Goal: Task Accomplishment & Management: Use online tool/utility

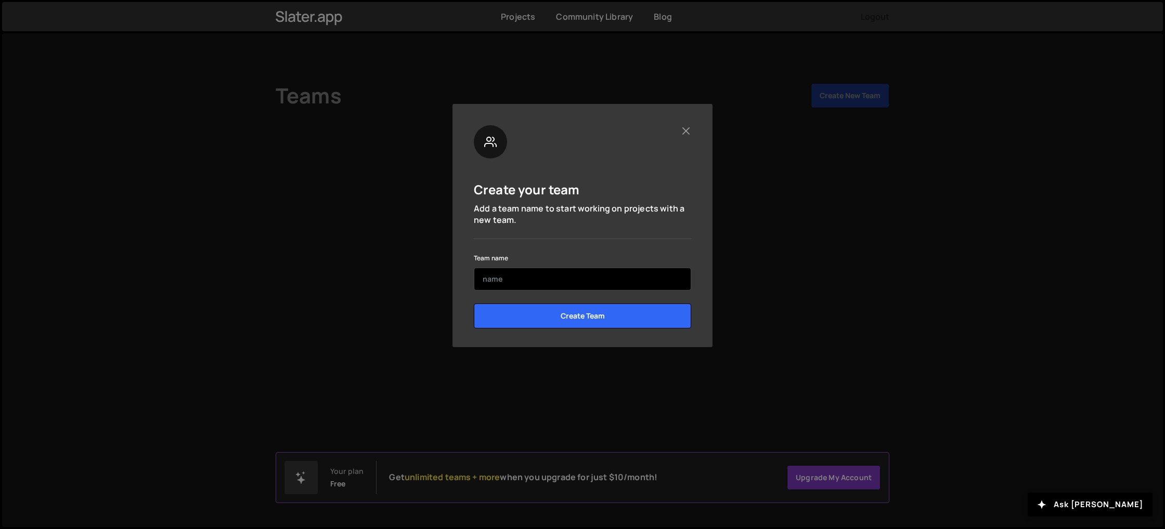
click at [588, 275] on input "text" at bounding box center [582, 279] width 217 height 23
type input "Uptimiz"
click at [474, 304] on input "Create Team" at bounding box center [582, 316] width 217 height 25
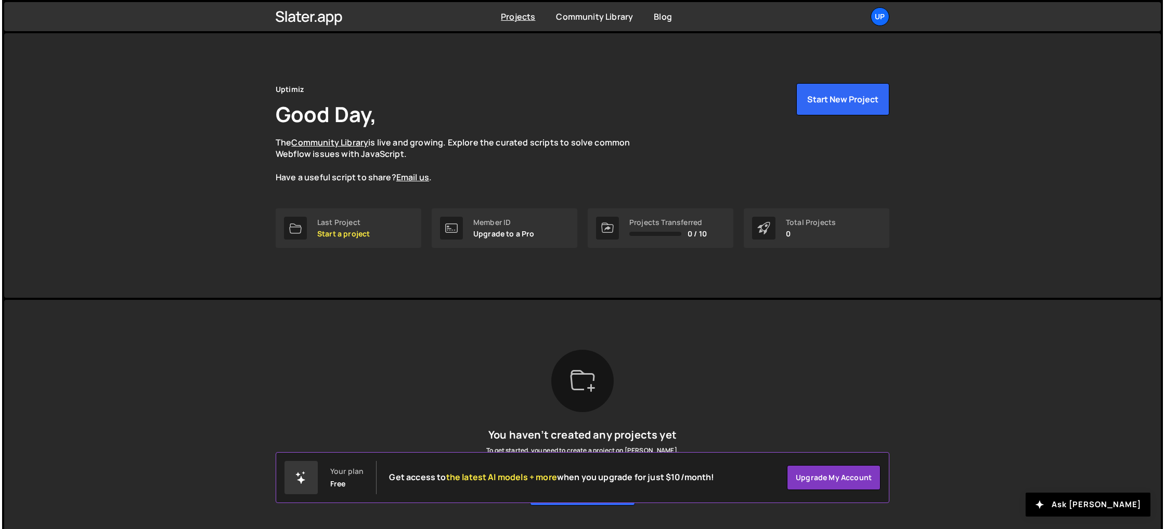
scroll to position [28, 0]
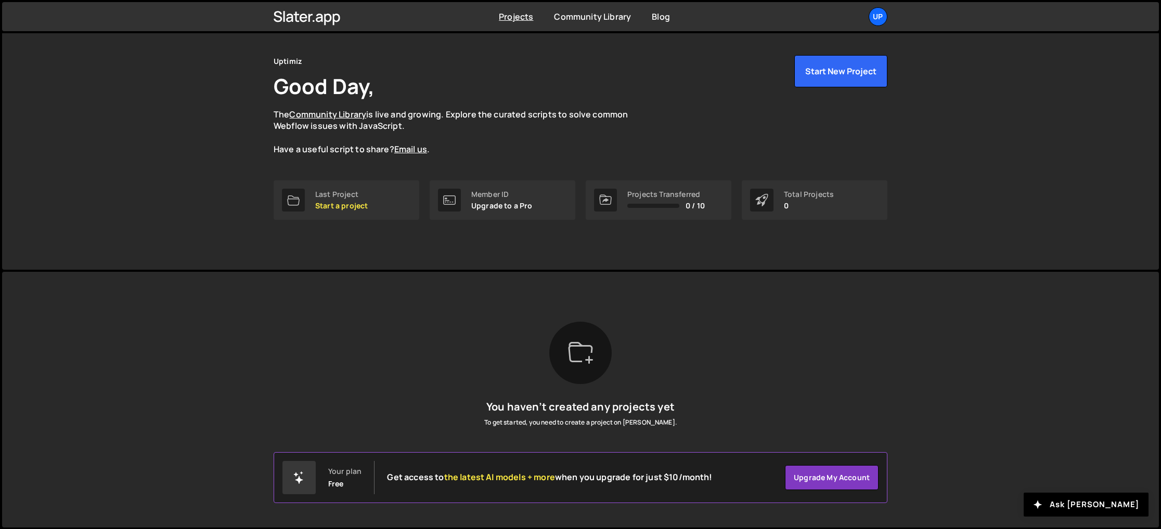
click at [592, 355] on icon at bounding box center [580, 353] width 25 height 25
click at [569, 357] on icon at bounding box center [580, 352] width 24 height 20
click at [347, 203] on p "Start a project" at bounding box center [341, 206] width 53 height 8
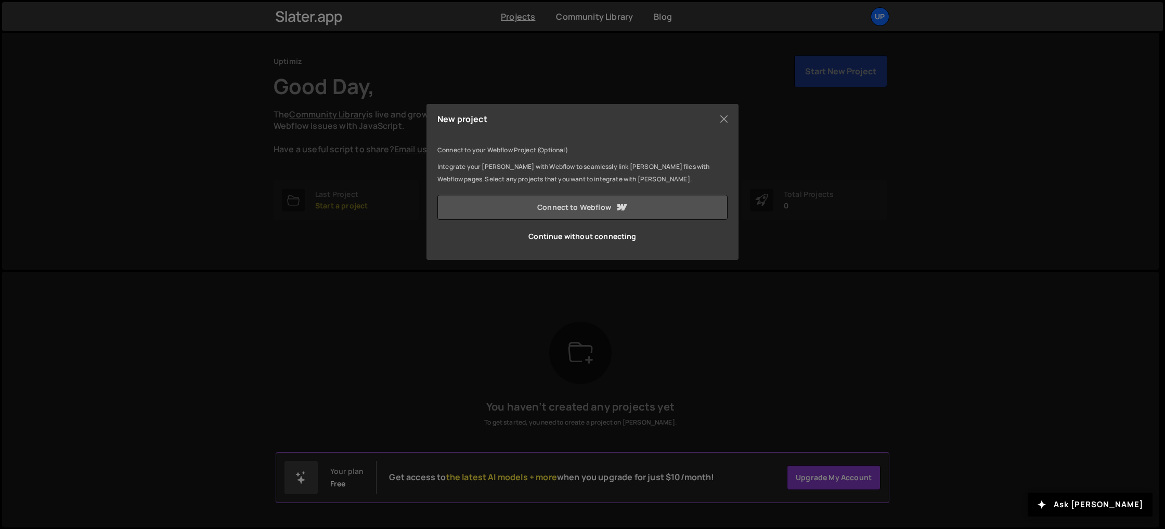
click at [622, 211] on icon at bounding box center [621, 207] width 12 height 12
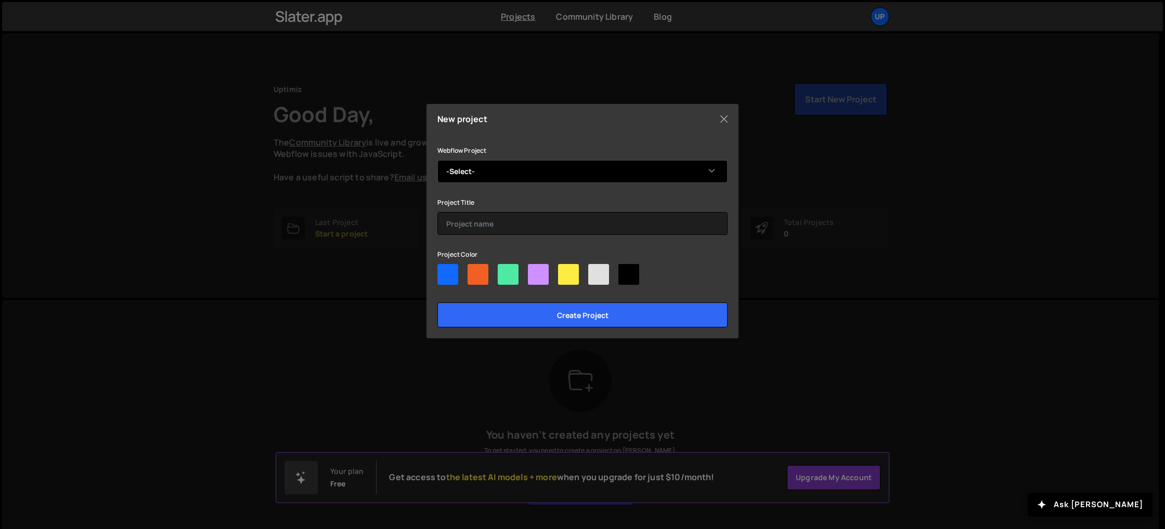
click at [561, 176] on select "-Select- Uptimiz VF" at bounding box center [582, 171] width 290 height 23
select select "68c87a23b083bfab4996e1c3"
click at [437, 160] on select "-Select- Uptimiz VF" at bounding box center [582, 171] width 290 height 23
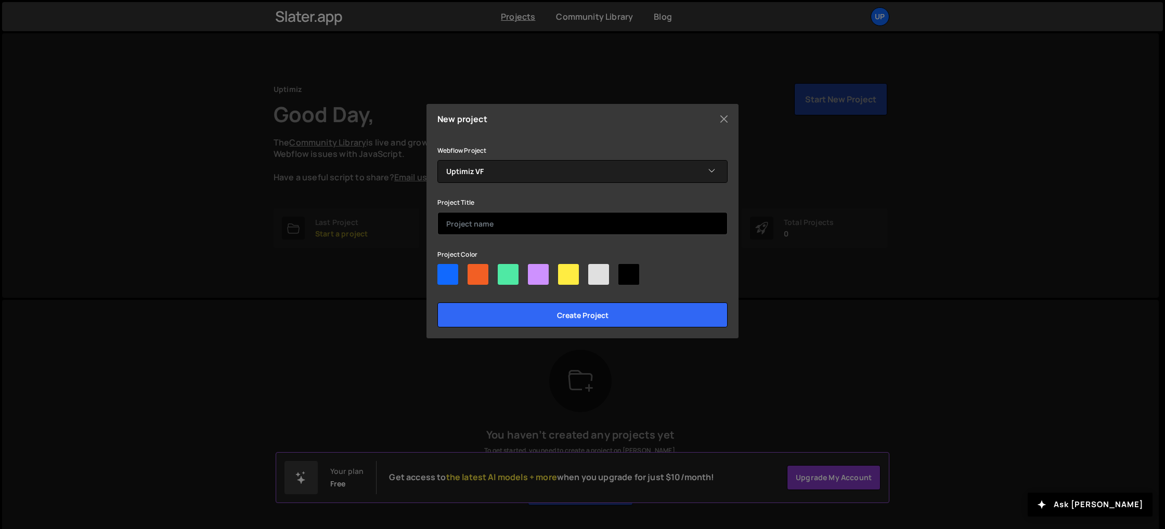
click at [543, 225] on input "text" at bounding box center [582, 223] width 290 height 23
type input "Test"
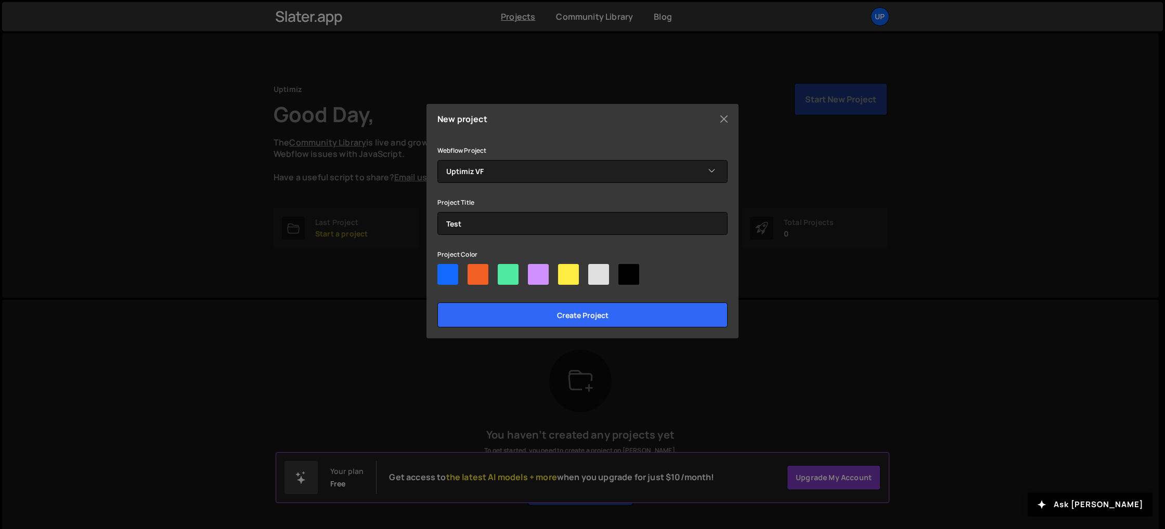
click at [441, 275] on div at bounding box center [447, 274] width 21 height 21
click at [441, 271] on input"] "radio" at bounding box center [440, 267] width 7 height 7
radio input"] "true"
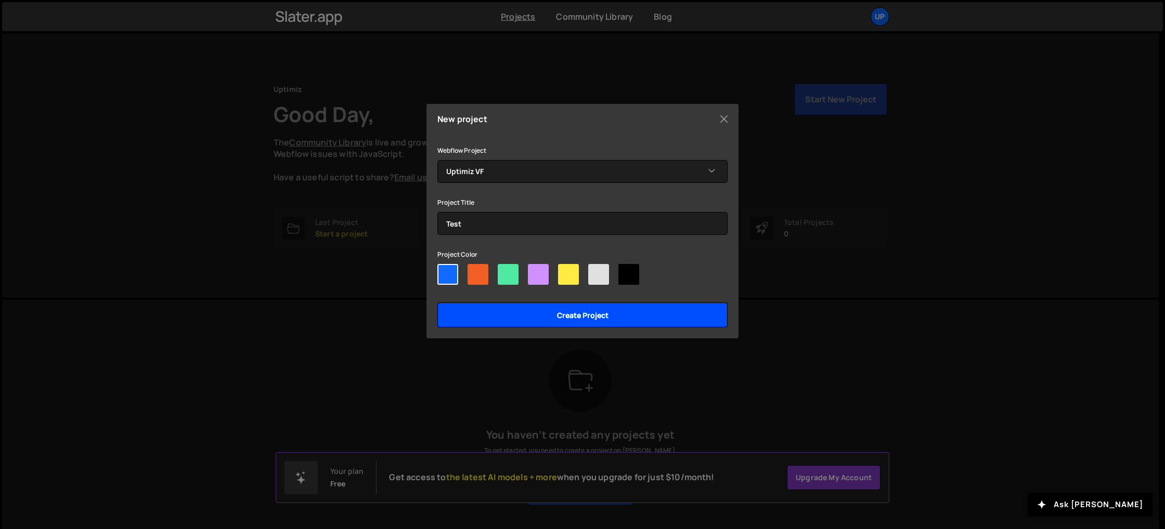
click at [538, 313] on input "Create project" at bounding box center [582, 315] width 290 height 25
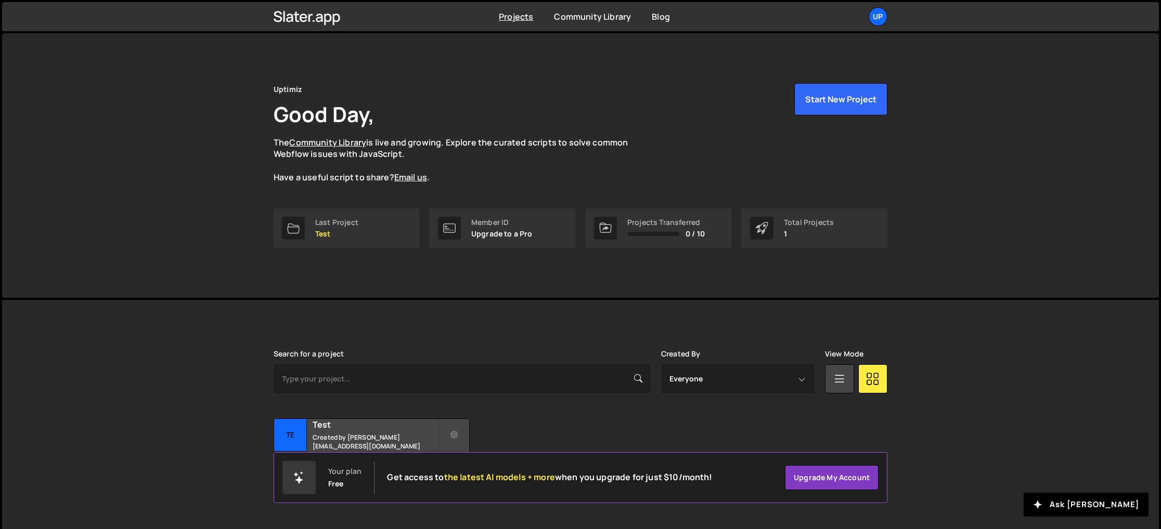
scroll to position [6, 0]
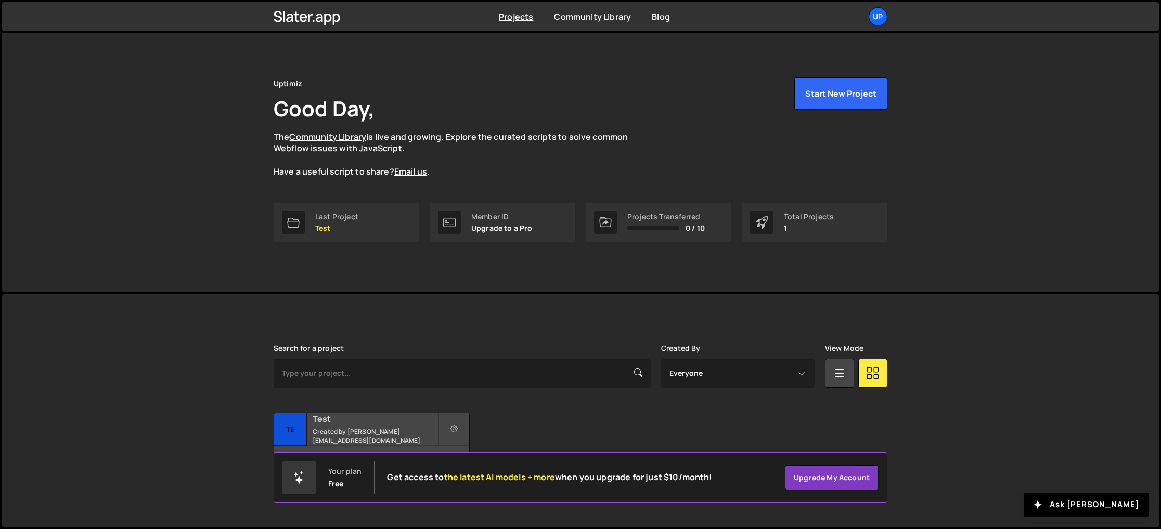
click at [357, 433] on small "Created by johan.franchini@gmail.com" at bounding box center [375, 436] width 125 height 18
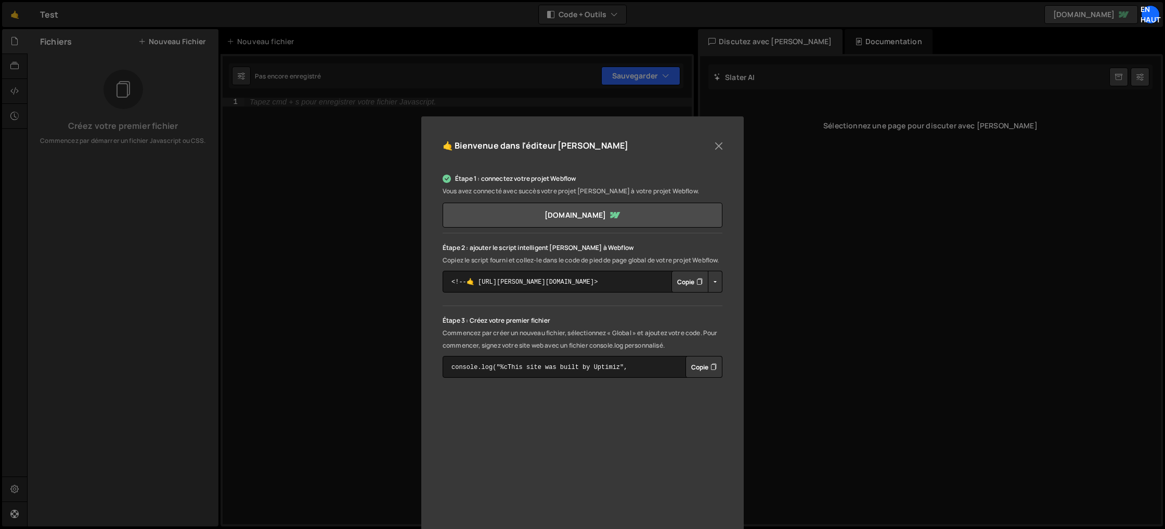
click at [686, 286] on font "Copie" at bounding box center [685, 281] width 17 height 9
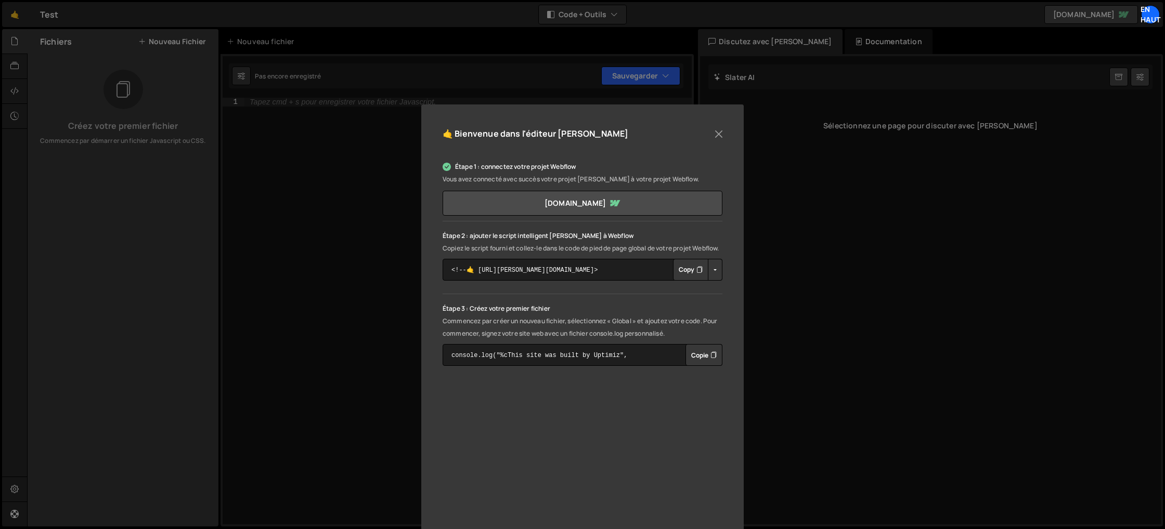
click at [696, 359] on font "Copie" at bounding box center [699, 355] width 17 height 9
click at [697, 359] on font "Copie" at bounding box center [699, 355] width 17 height 9
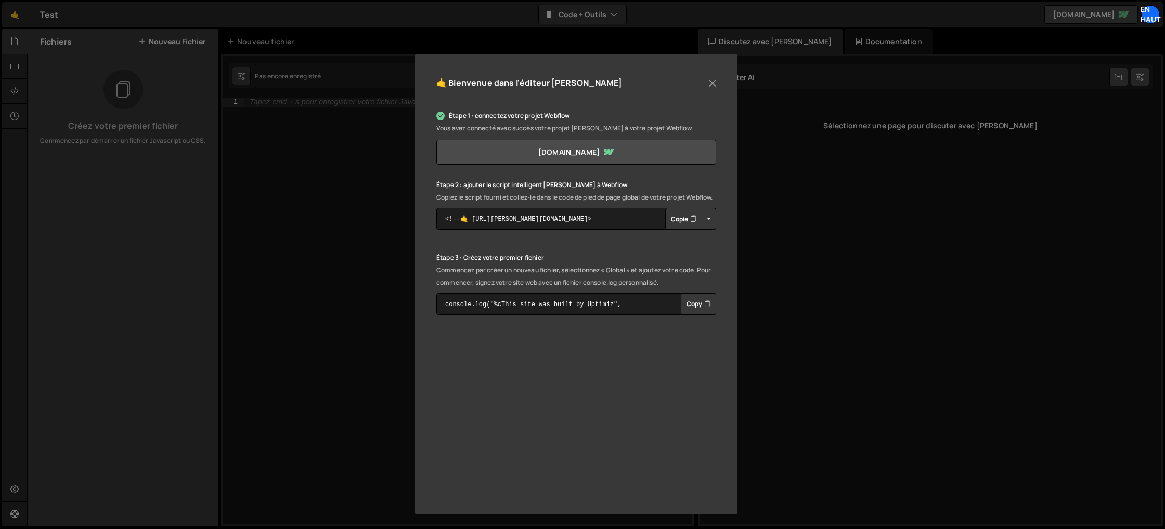
scroll to position [75, 0]
click at [701, 314] on button "Copy" at bounding box center [698, 304] width 35 height 22
click at [709, 75] on button "Fermer" at bounding box center [713, 83] width 16 height 16
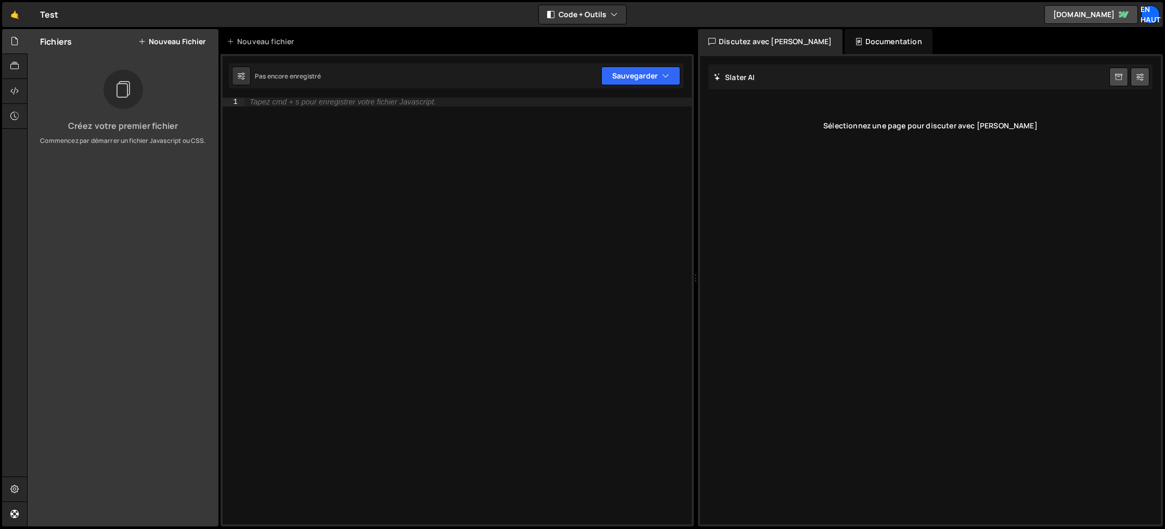
click at [464, 153] on div "Tapez cmd + s pour enregistrer votre fichier Javascript." at bounding box center [467, 320] width 447 height 444
click at [14, 88] on icon at bounding box center [14, 90] width 8 height 11
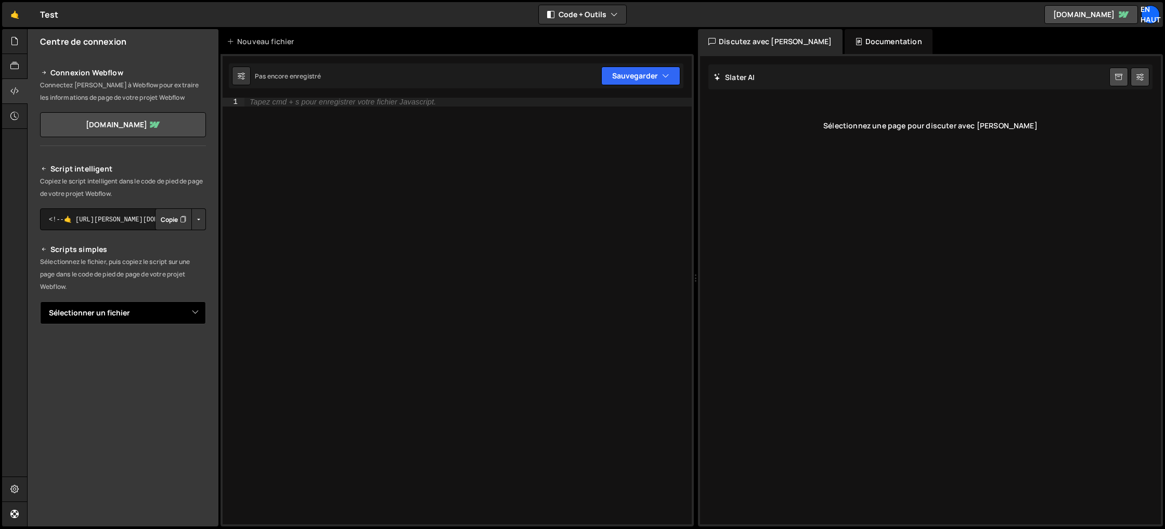
click at [134, 309] on select "Sélectionner un fichier" at bounding box center [123, 313] width 166 height 23
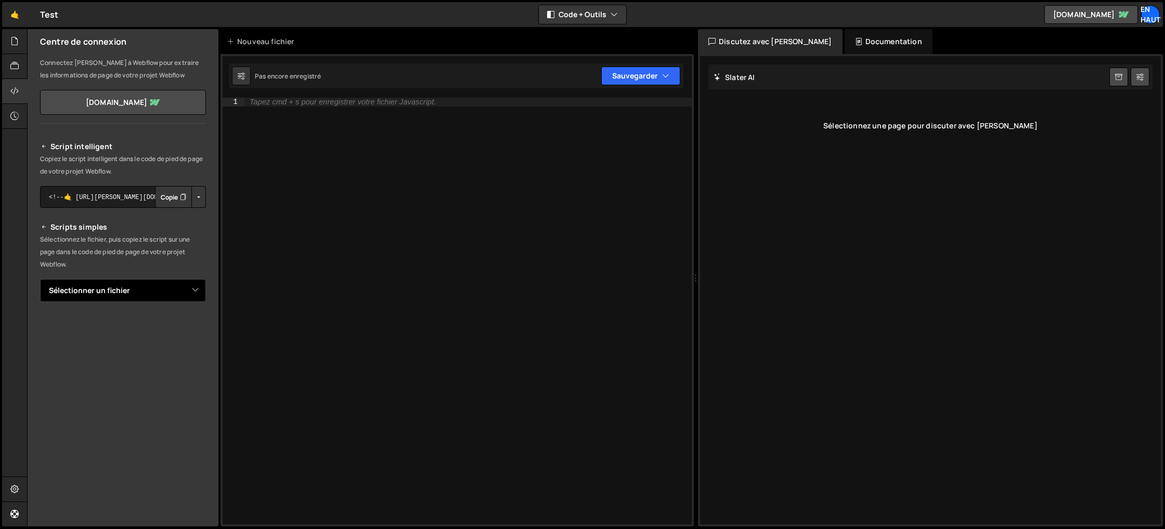
scroll to position [0, 0]
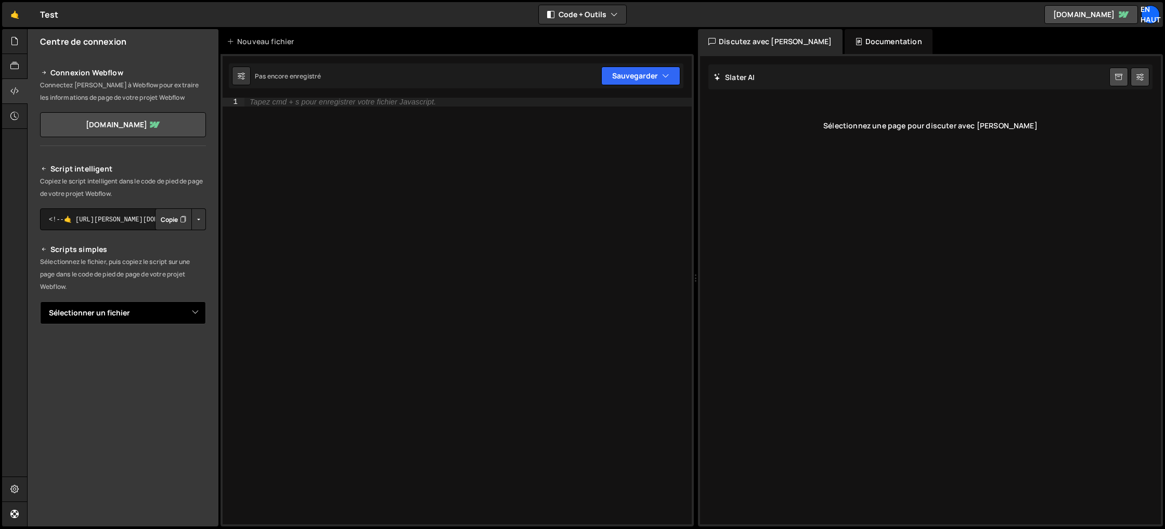
click at [191, 314] on select "Sélectionner un fichier" at bounding box center [123, 313] width 166 height 23
click at [40, 302] on select "Sélectionner un fichier" at bounding box center [123, 313] width 166 height 23
click at [330, 203] on div "Type cmd + s to save your Javascript file." at bounding box center [467, 320] width 447 height 444
click at [806, 109] on div "Sélectionnez une page pour discuter avec Slater" at bounding box center [930, 126] width 444 height 42
click at [737, 78] on font "Slater AI" at bounding box center [740, 77] width 30 height 10
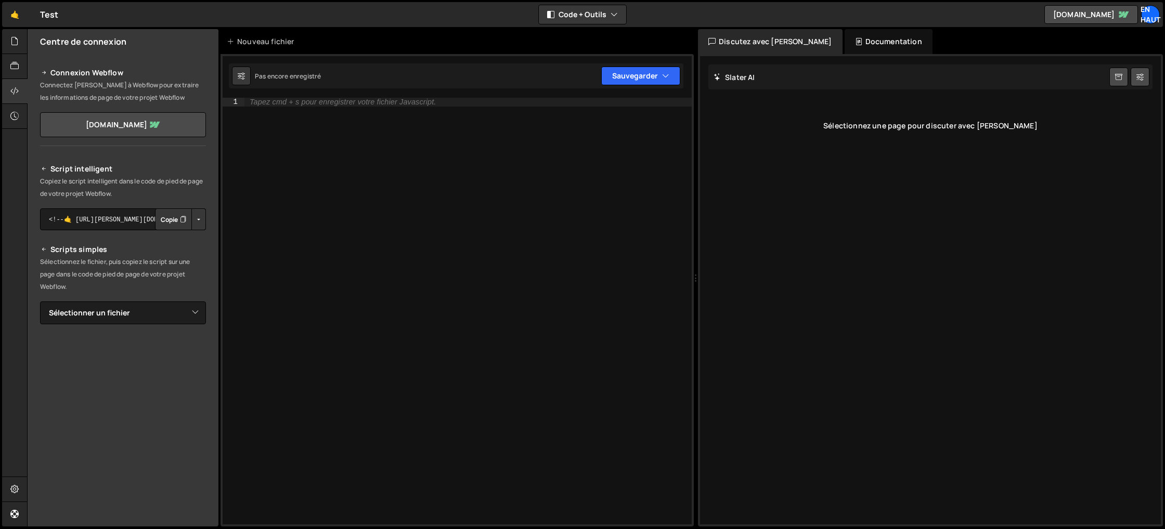
click at [865, 45] on font "Documentation" at bounding box center [893, 41] width 57 height 10
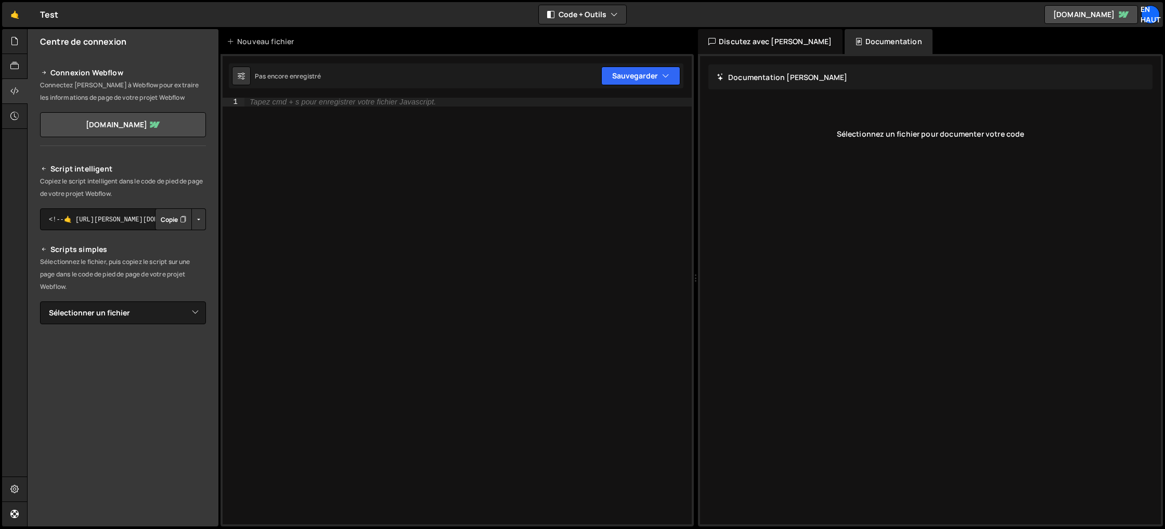
click at [749, 40] on font "Discutez avec Slater AI" at bounding box center [775, 41] width 113 height 10
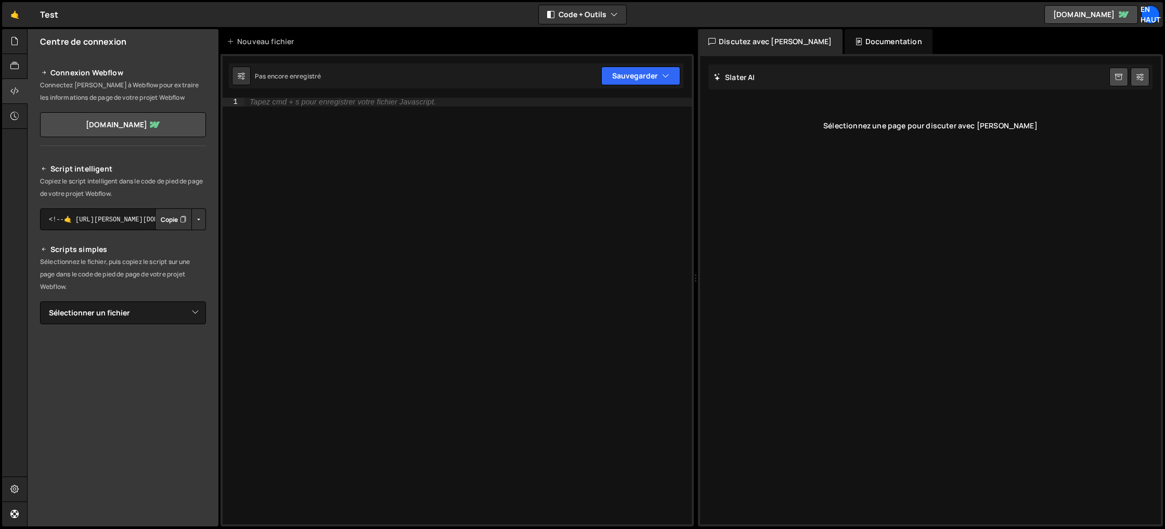
click at [728, 78] on font "Slater AI" at bounding box center [740, 77] width 30 height 10
click at [1142, 74] on icon at bounding box center [1139, 77] width 7 height 10
select select "chat"
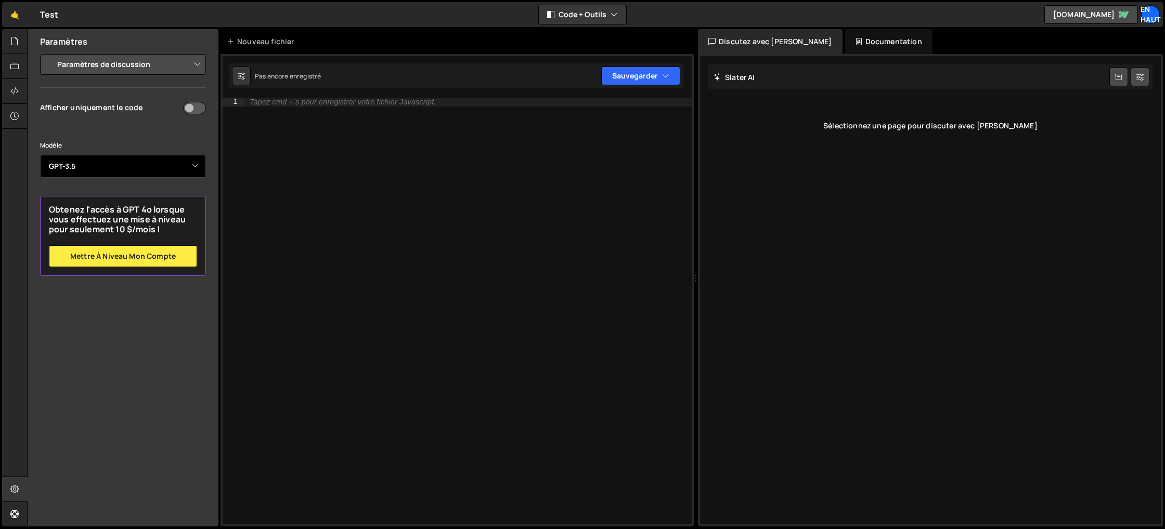
click at [177, 163] on select "Sélectionnez le modèle GPT-3.5 GPT-4o mini GPT-4o (Pro) GPT-4.1 (Pro)" at bounding box center [123, 166] width 166 height 23
click at [40, 155] on select "Sélectionnez le modèle GPT-3.5 GPT-4o mini GPT-4o (Pro) GPT-4.1 (Pro)" at bounding box center [123, 166] width 166 height 23
click at [146, 74] on select "Paramètres du projet Paramètres de l'éditeur de code Paramètres de discussion" at bounding box center [125, 64] width 152 height 23
click at [49, 53] on select "Paramètres du projet Paramètres de l'éditeur de code Paramètres de discussion" at bounding box center [125, 64] width 152 height 23
drag, startPoint x: 749, startPoint y: 99, endPoint x: 759, endPoint y: 101, distance: 10.0
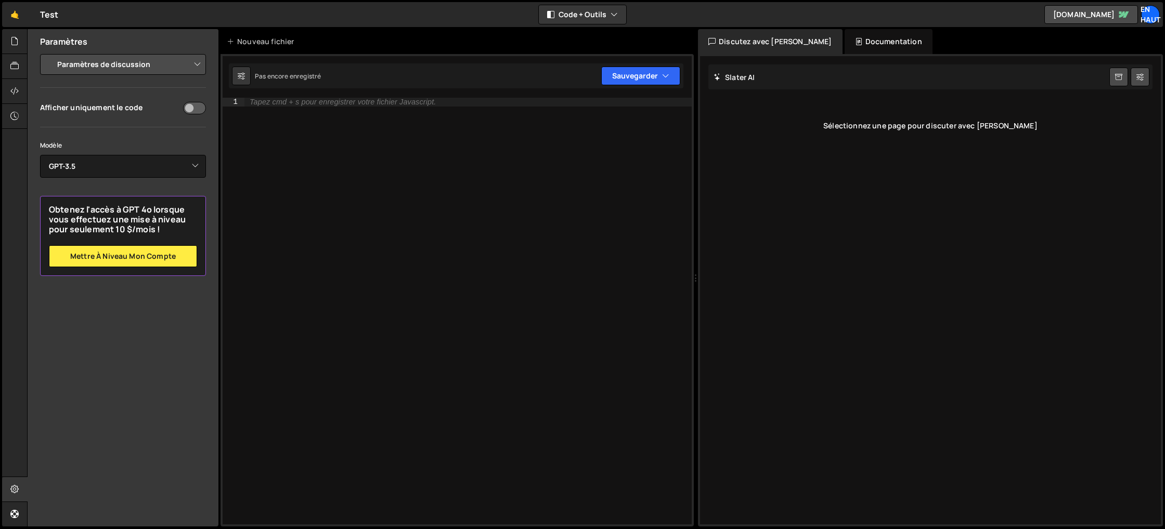
click at [749, 99] on div "Slater AI Démarrer une nouvelle discussion Sélectionnez une page pour discuter …" at bounding box center [930, 290] width 461 height 469
click at [736, 74] on font "Slater AI" at bounding box center [740, 77] width 30 height 10
click at [714, 82] on icon at bounding box center [717, 77] width 7 height 10
click at [716, 80] on icon at bounding box center [717, 77] width 7 height 10
click at [1126, 82] on link at bounding box center [1118, 77] width 19 height 19
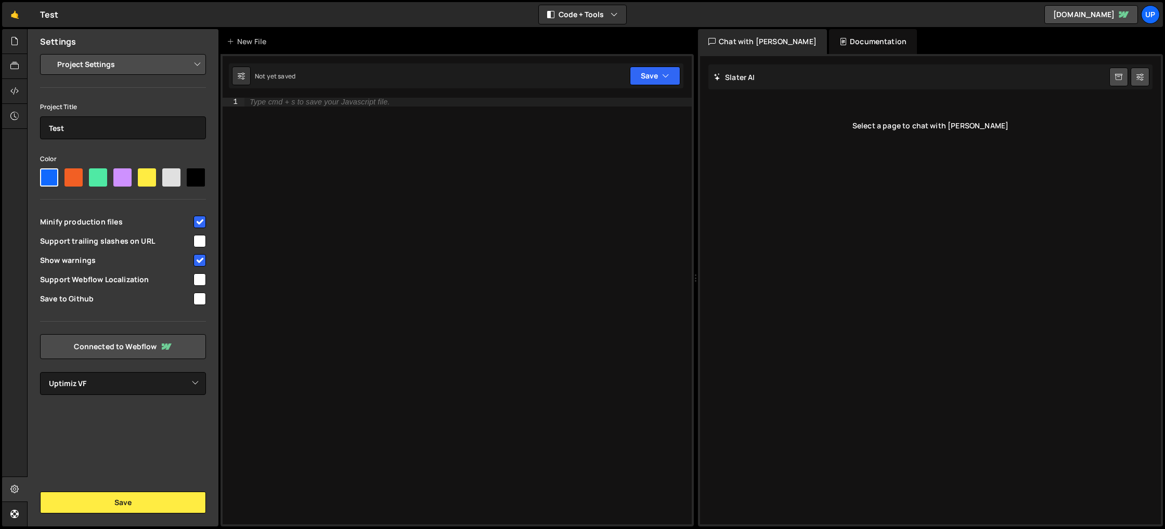
select select "68c87a23b083bfab4996e1c3"
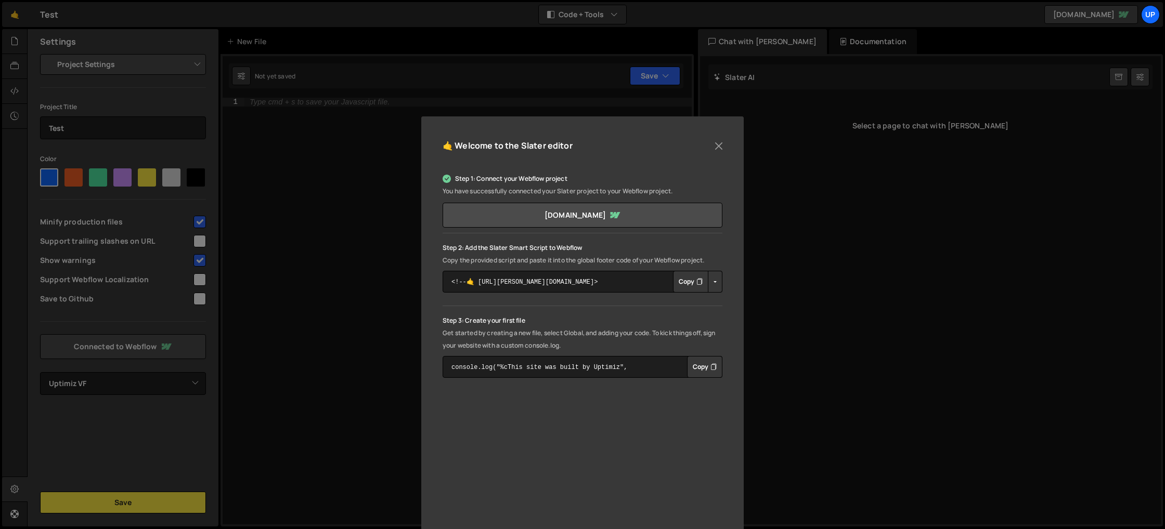
click at [703, 367] on button "Copy" at bounding box center [704, 367] width 35 height 22
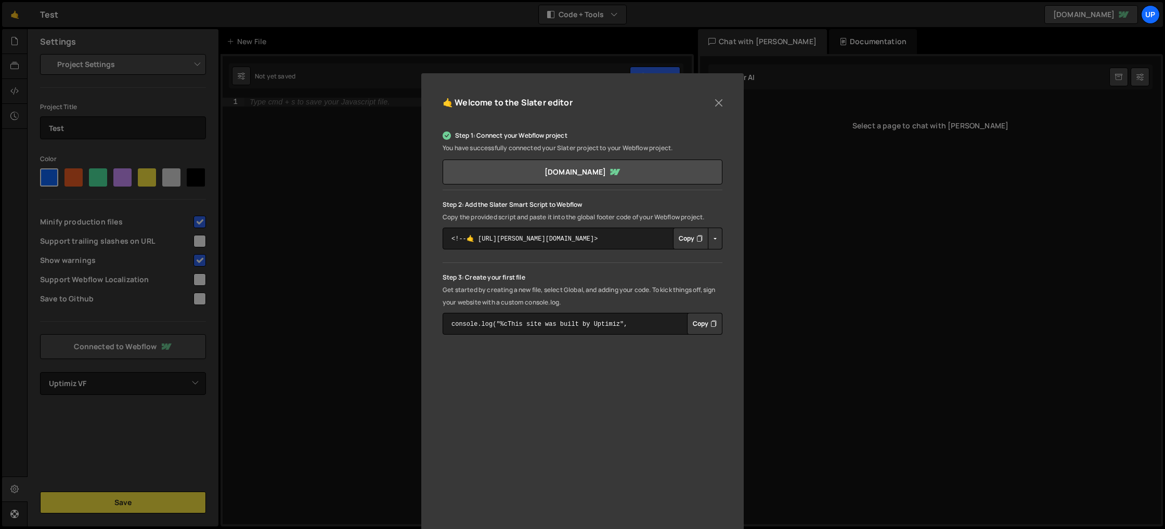
scroll to position [63, 0]
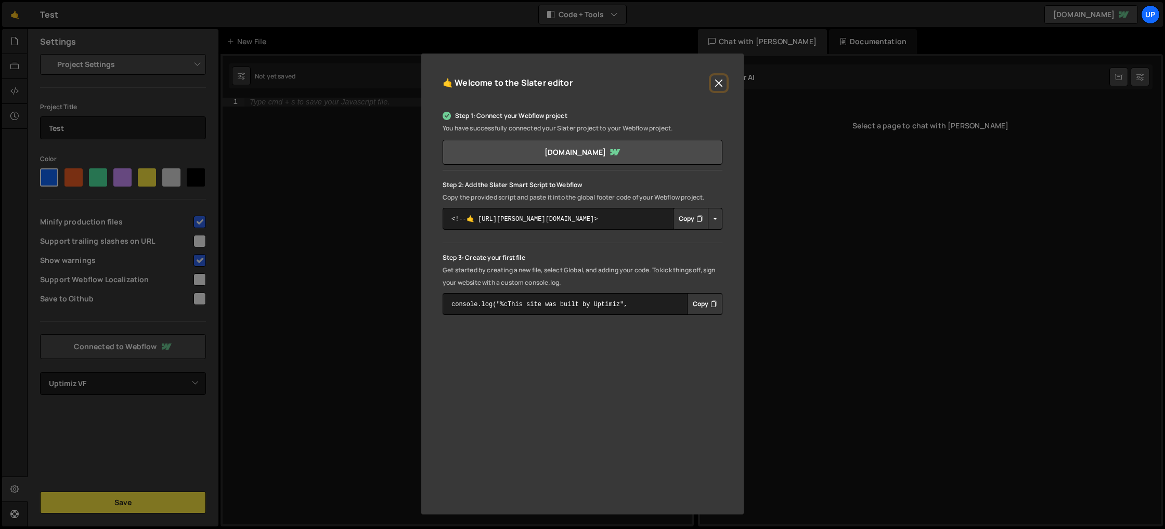
click at [711, 82] on button "Close" at bounding box center [719, 83] width 16 height 16
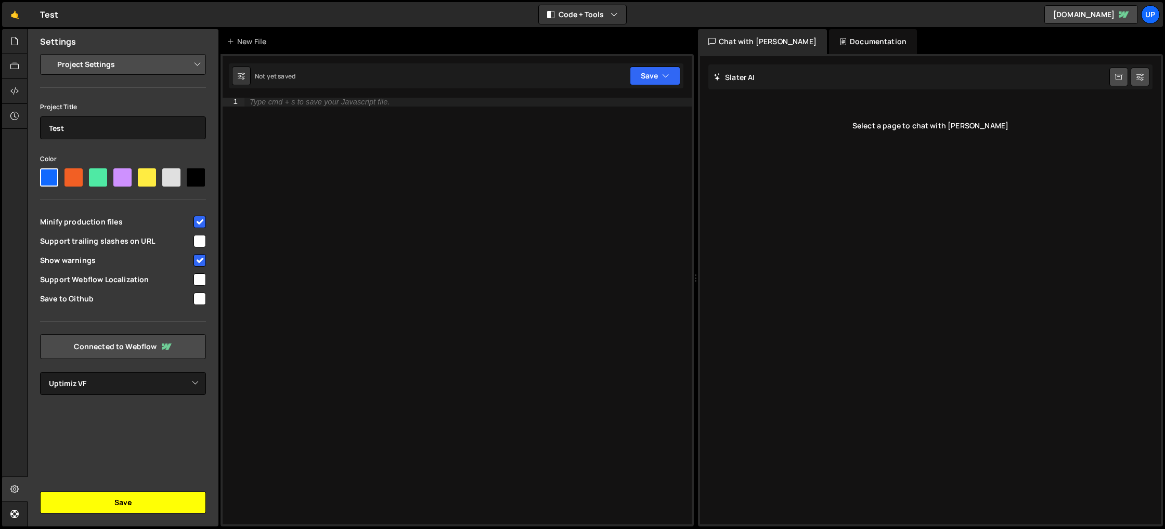
click at [99, 502] on button "Save" at bounding box center [123, 503] width 166 height 22
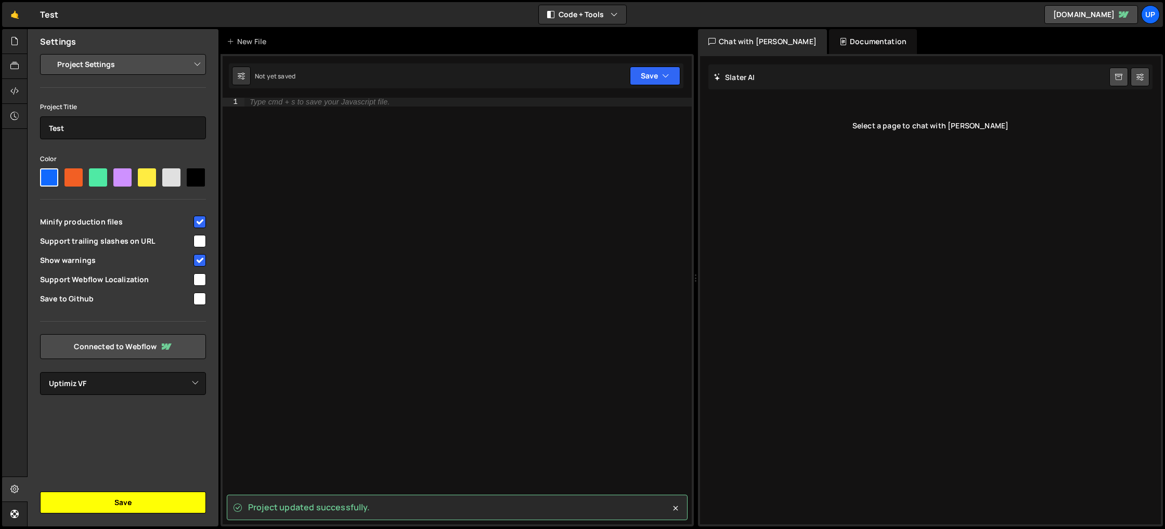
click at [97, 503] on button "Save" at bounding box center [123, 503] width 166 height 22
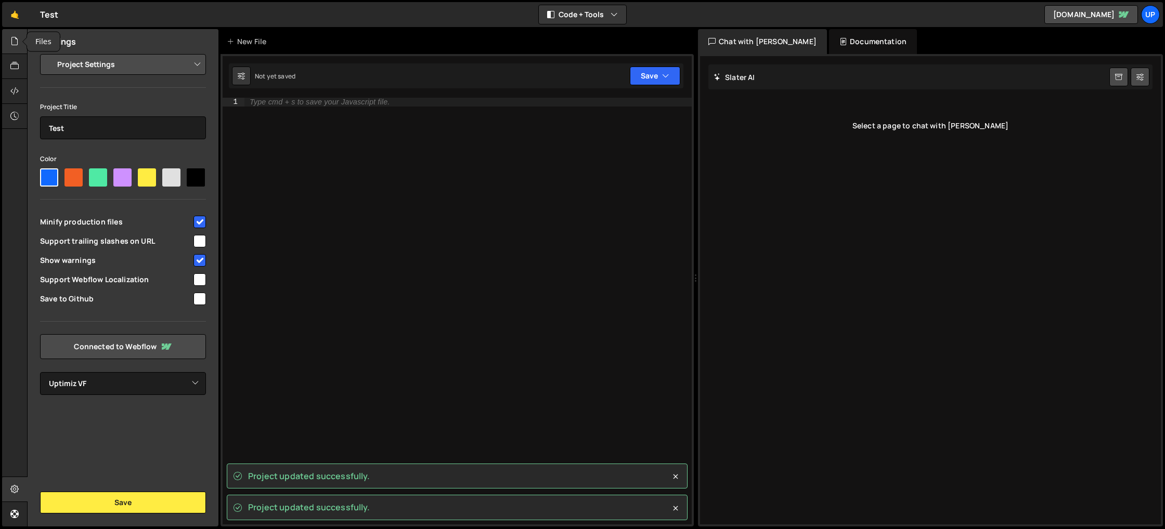
click at [14, 40] on icon at bounding box center [14, 40] width 8 height 11
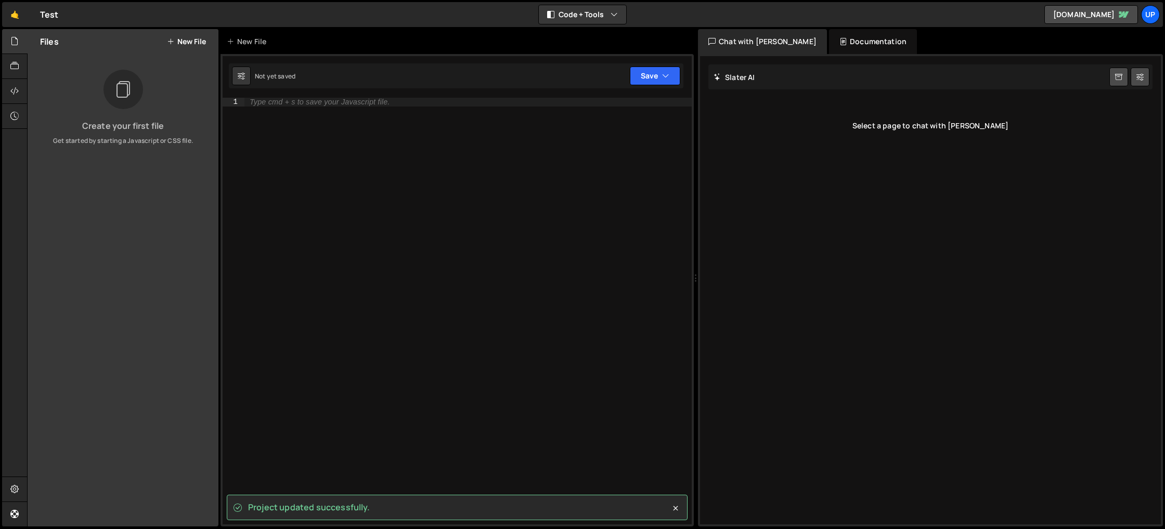
click at [191, 37] on button "New File" at bounding box center [186, 41] width 39 height 8
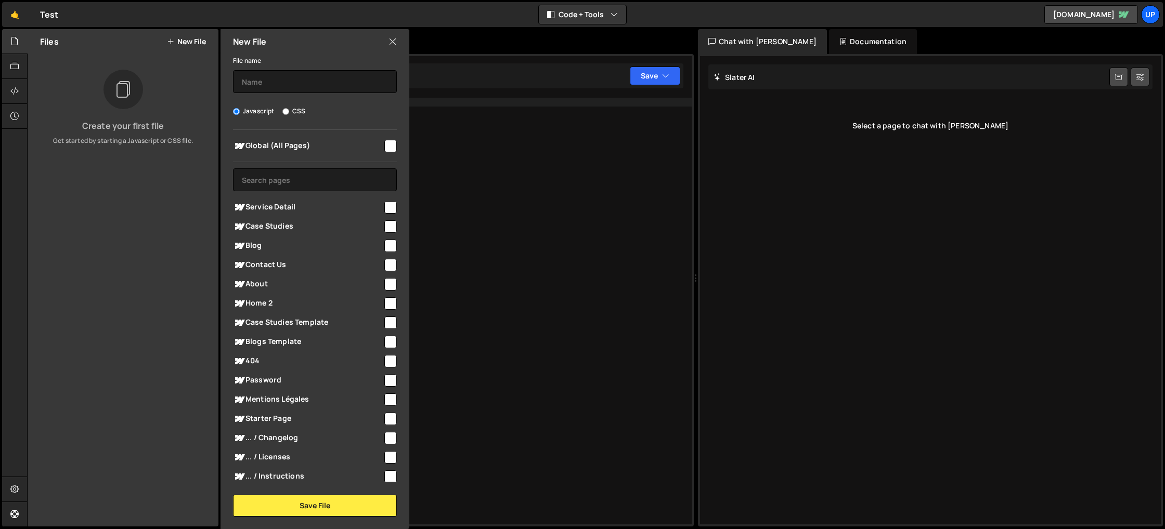
click at [383, 142] on div at bounding box center [390, 145] width 14 height 14
click at [387, 147] on input "checkbox" at bounding box center [390, 146] width 12 height 12
checkbox input "true"
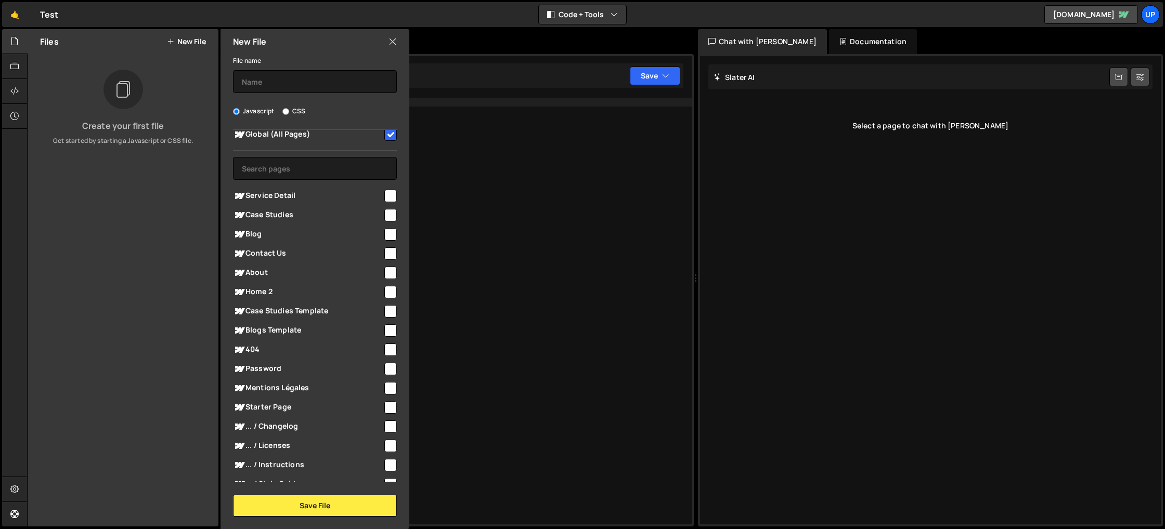
scroll to position [58, 0]
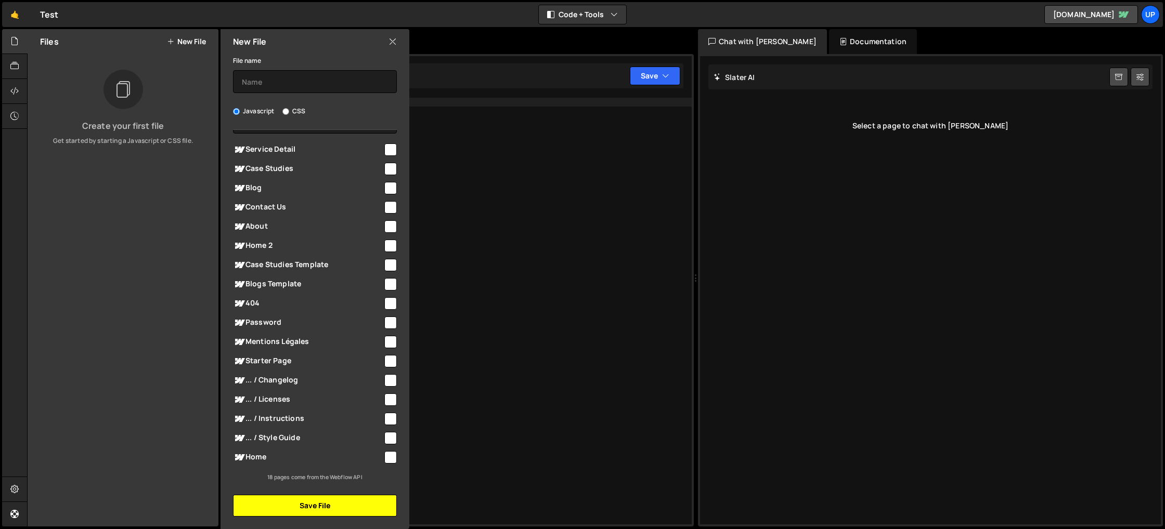
click at [293, 509] on button "Save File" at bounding box center [315, 506] width 164 height 22
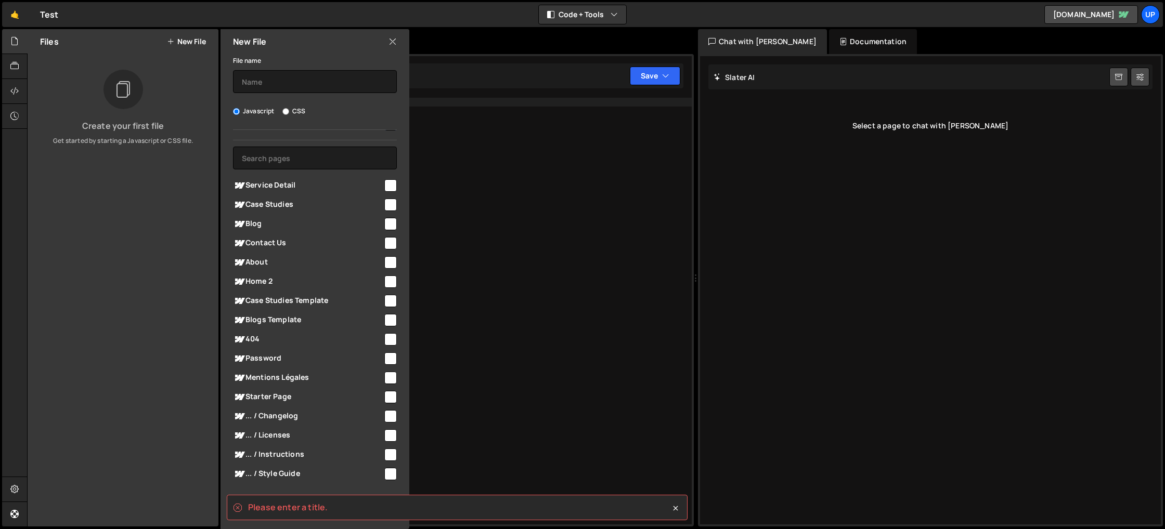
scroll to position [0, 0]
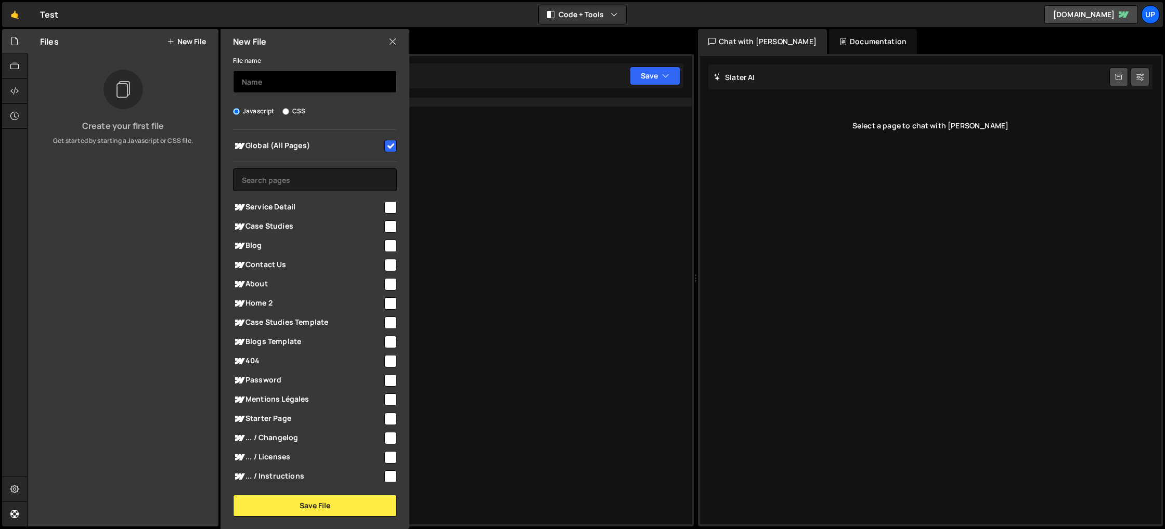
click at [271, 79] on input "text" at bounding box center [315, 81] width 164 height 23
type input "Test"
click at [310, 501] on button "Save File" at bounding box center [315, 506] width 164 height 22
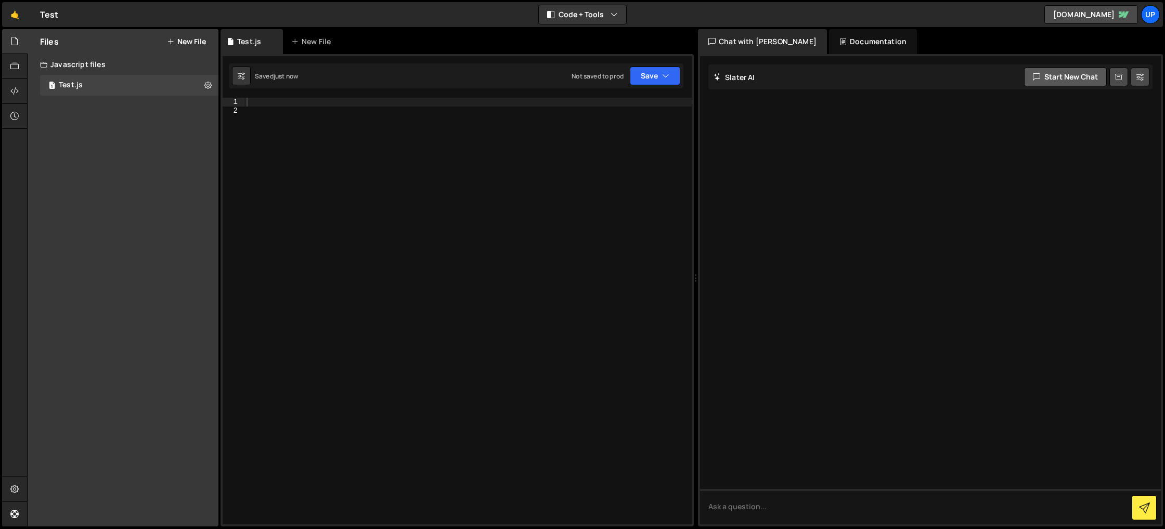
click at [1056, 78] on button "Start new chat" at bounding box center [1065, 77] width 83 height 19
click at [729, 79] on h2 "Slater AI" at bounding box center [735, 77] width 42 height 10
click at [1119, 79] on icon at bounding box center [1118, 77] width 7 height 10
click at [187, 86] on div "1 Test.js 0" at bounding box center [129, 85] width 178 height 21
click at [206, 85] on icon at bounding box center [207, 85] width 7 height 10
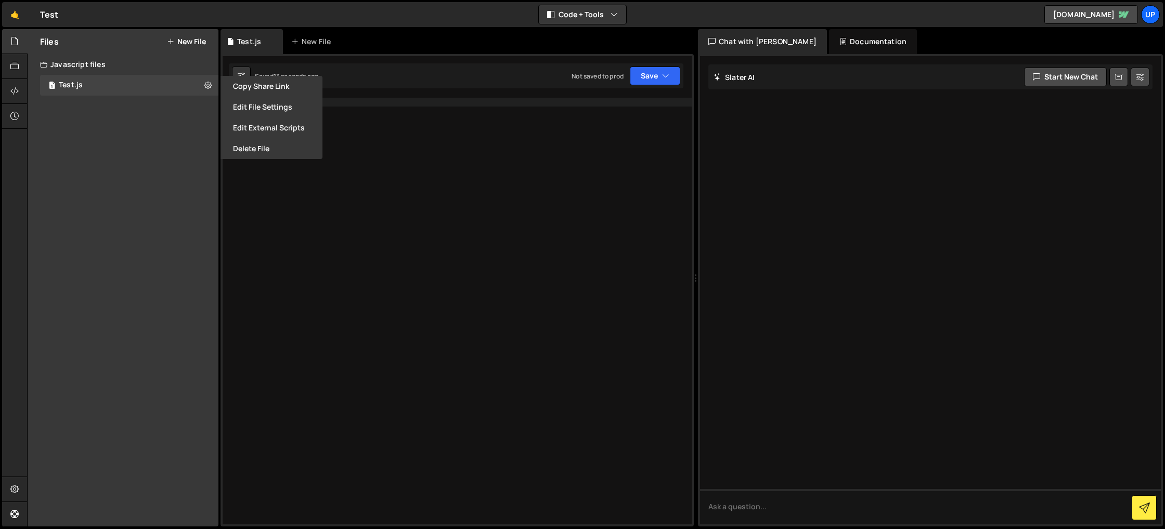
click at [257, 147] on button "Delete File" at bounding box center [271, 148] width 102 height 21
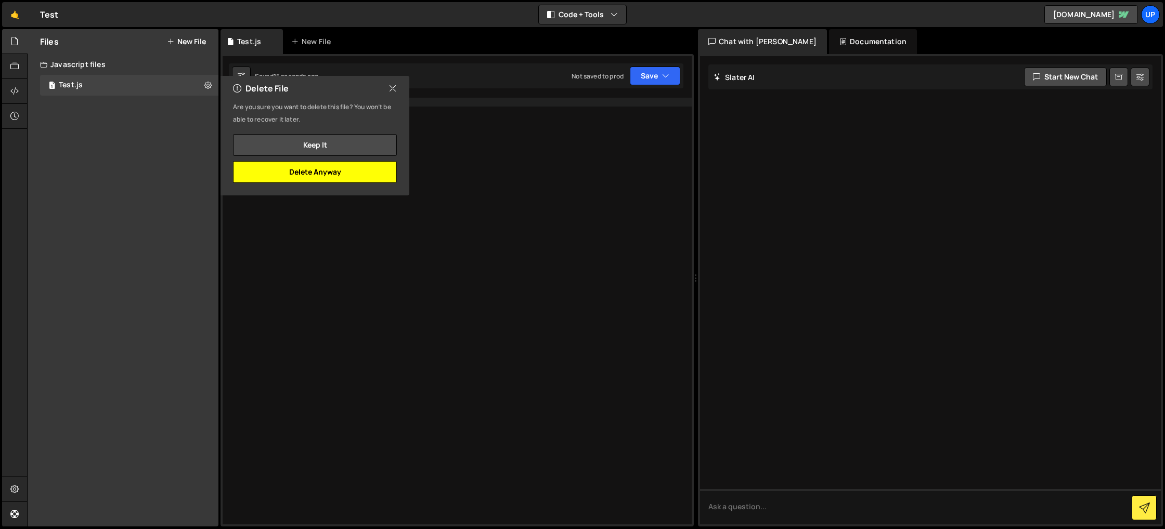
click at [306, 171] on button "Delete Anyway" at bounding box center [315, 172] width 164 height 22
checkbox input "false"
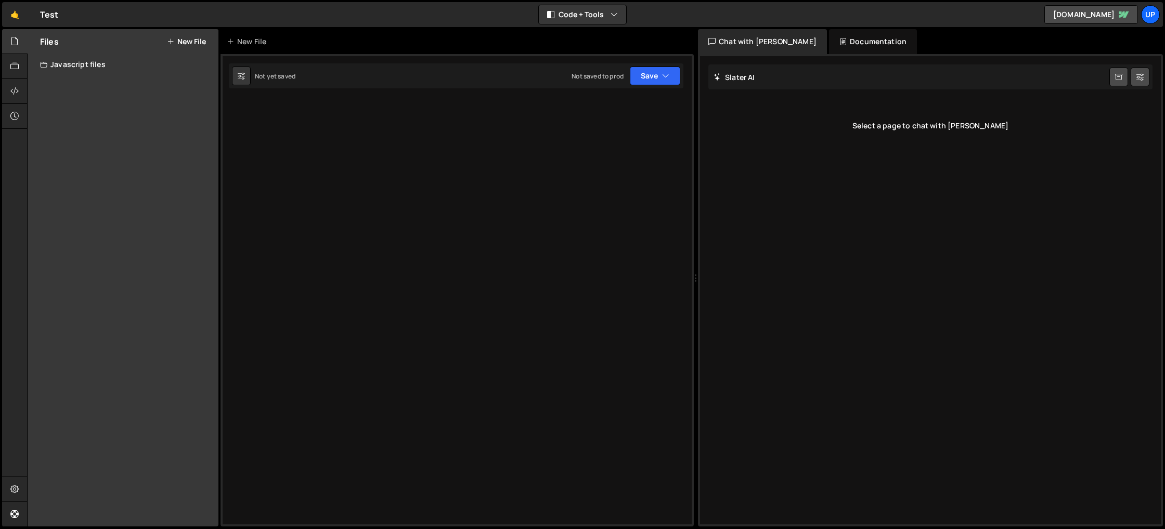
click at [93, 84] on div "Files New File Create your first file Get started by starting a Javascript or C…" at bounding box center [123, 278] width 191 height 498
click at [181, 41] on button "New File" at bounding box center [186, 41] width 39 height 8
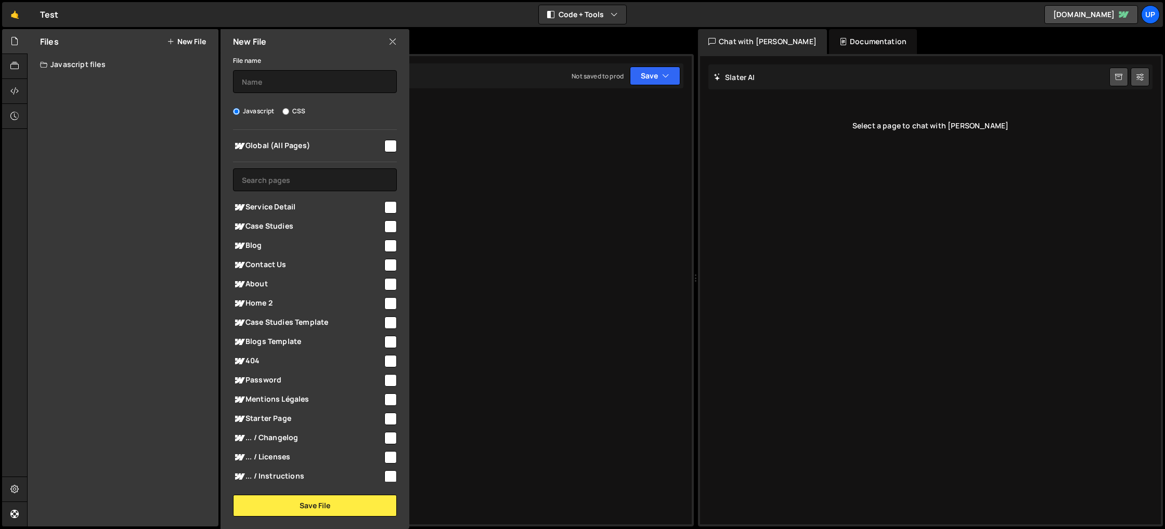
scroll to position [58, 0]
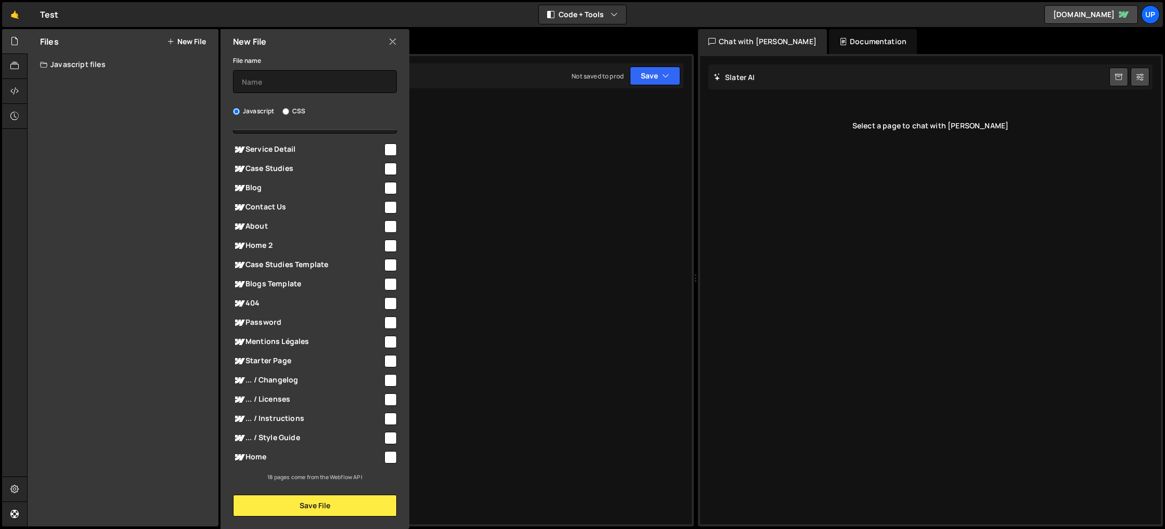
click at [263, 456] on span "Home" at bounding box center [308, 457] width 150 height 12
checkbox input "true"
click at [328, 502] on button "Save File" at bounding box center [315, 506] width 164 height 22
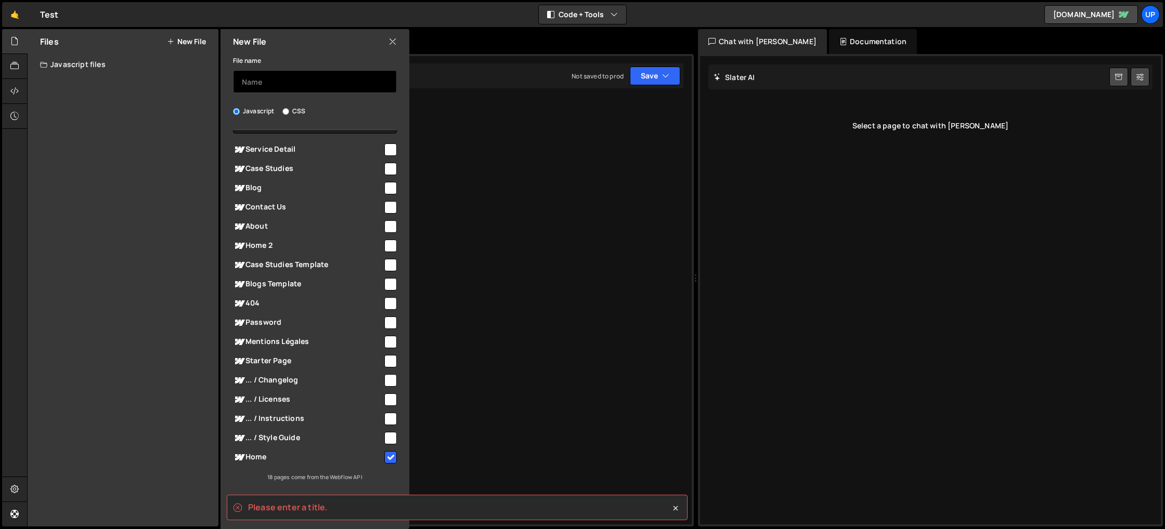
drag, startPoint x: 286, startPoint y: 75, endPoint x: 279, endPoint y: 82, distance: 9.9
click at [286, 75] on input "text" at bounding box center [315, 81] width 164 height 23
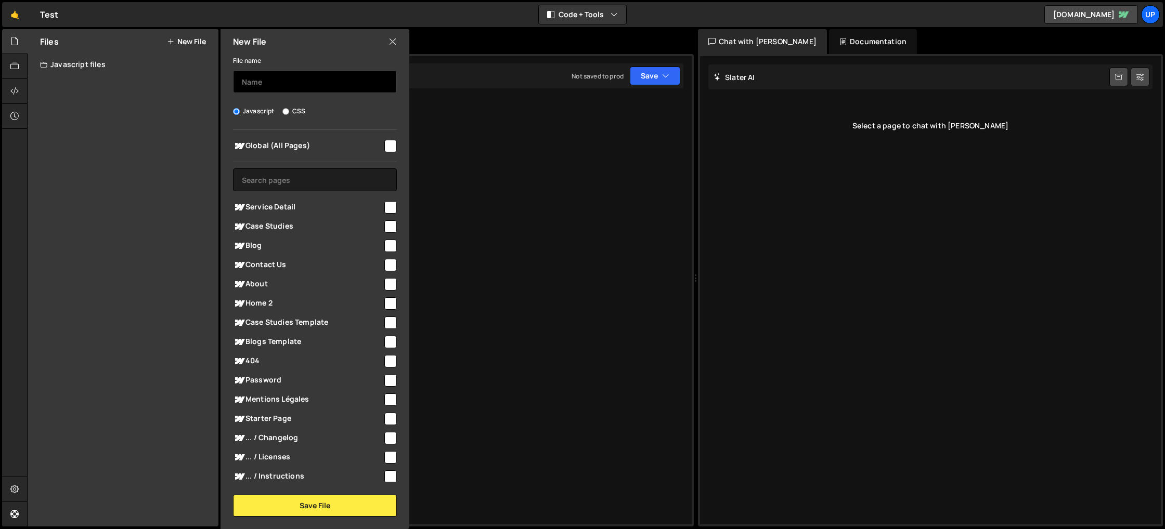
click at [280, 86] on input "text" at bounding box center [315, 81] width 164 height 23
